Goal: Task Accomplishment & Management: Complete application form

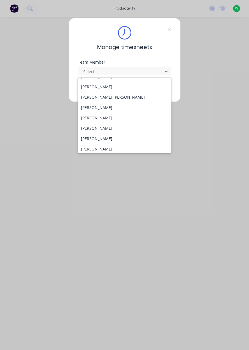
scroll to position [227, 0]
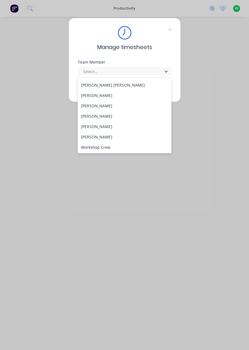
click at [125, 128] on div "[PERSON_NAME]" at bounding box center [125, 126] width 94 height 10
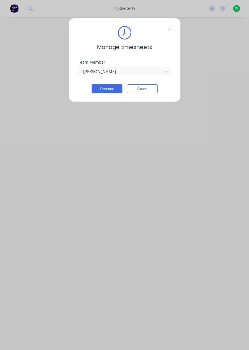
click at [111, 90] on button "Continue" at bounding box center [107, 88] width 31 height 9
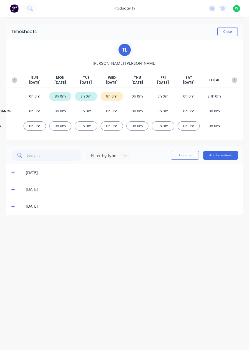
click at [215, 151] on button "Add timesheet" at bounding box center [220, 155] width 34 height 9
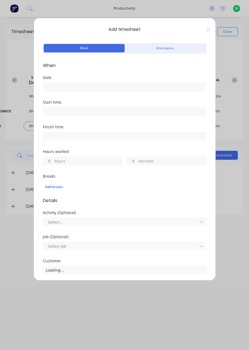
click at [155, 86] on input at bounding box center [124, 87] width 163 height 8
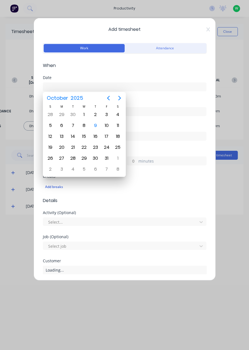
click at [98, 125] on div "9" at bounding box center [95, 125] width 8 height 8
type input "[DATE]"
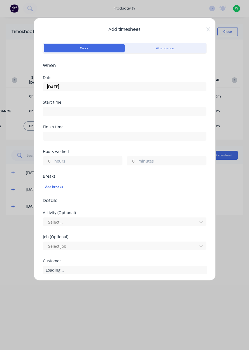
click at [95, 159] on label "hours" at bounding box center [88, 161] width 68 height 7
click at [53, 159] on input "hours" at bounding box center [48, 161] width 10 height 8
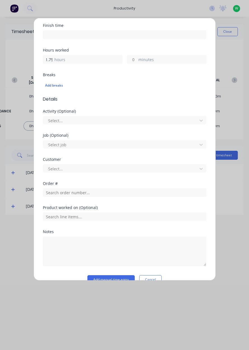
scroll to position [112, 0]
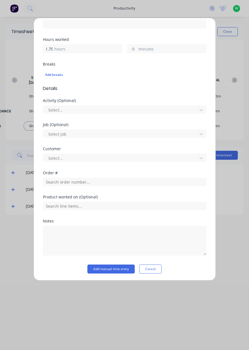
type input "1.75"
click at [55, 182] on input "text" at bounding box center [125, 182] width 164 height 8
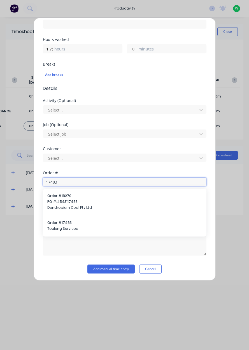
type input "17483"
click at [52, 230] on span "Touleng Services" at bounding box center [124, 228] width 155 height 5
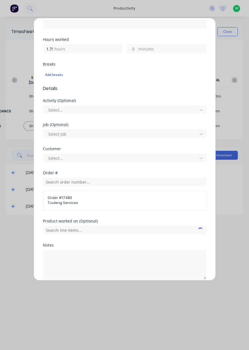
scroll to position [136, 0]
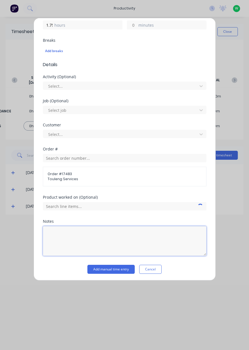
click at [53, 241] on textarea at bounding box center [125, 241] width 164 height 30
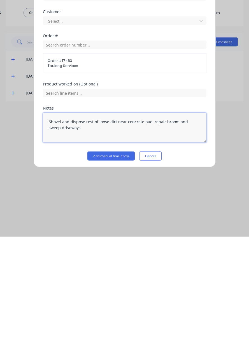
type textarea "Shovel and dispose rest of loose dirt near concrete pad, repair broom and sweep…"
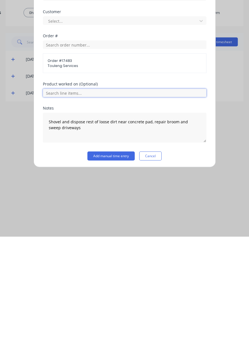
click at [148, 206] on input "text" at bounding box center [125, 206] width 164 height 8
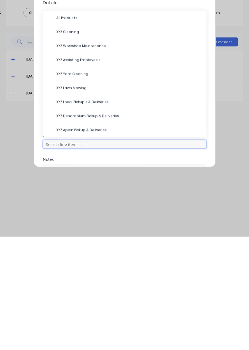
scroll to position [85, 0]
click at [111, 193] on div "XYZ Yard Cleaning" at bounding box center [125, 187] width 164 height 14
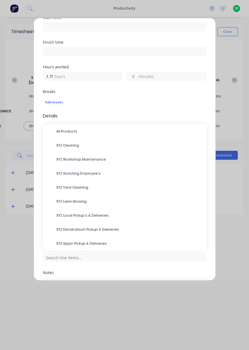
click at [117, 194] on div "XYZ Lawn Mowing" at bounding box center [125, 201] width 164 height 14
click at [119, 188] on span "XYZ Yard Cleaning" at bounding box center [129, 187] width 146 height 5
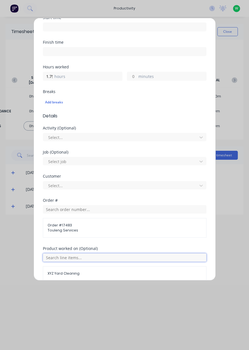
click at [116, 258] on input "text" at bounding box center [125, 257] width 164 height 8
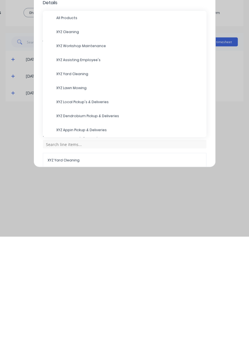
click at [101, 152] on div "XYZ Workshop Maintenance" at bounding box center [125, 159] width 164 height 14
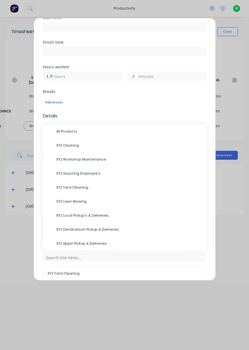
click at [85, 146] on span "XYZ Cleaning" at bounding box center [129, 145] width 146 height 5
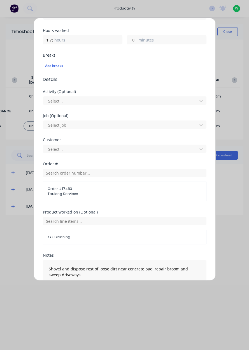
scroll to position [155, 0]
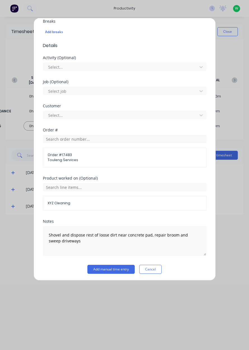
click at [120, 269] on button "Add manual time entry" at bounding box center [110, 269] width 47 height 9
